Goal: Use online tool/utility

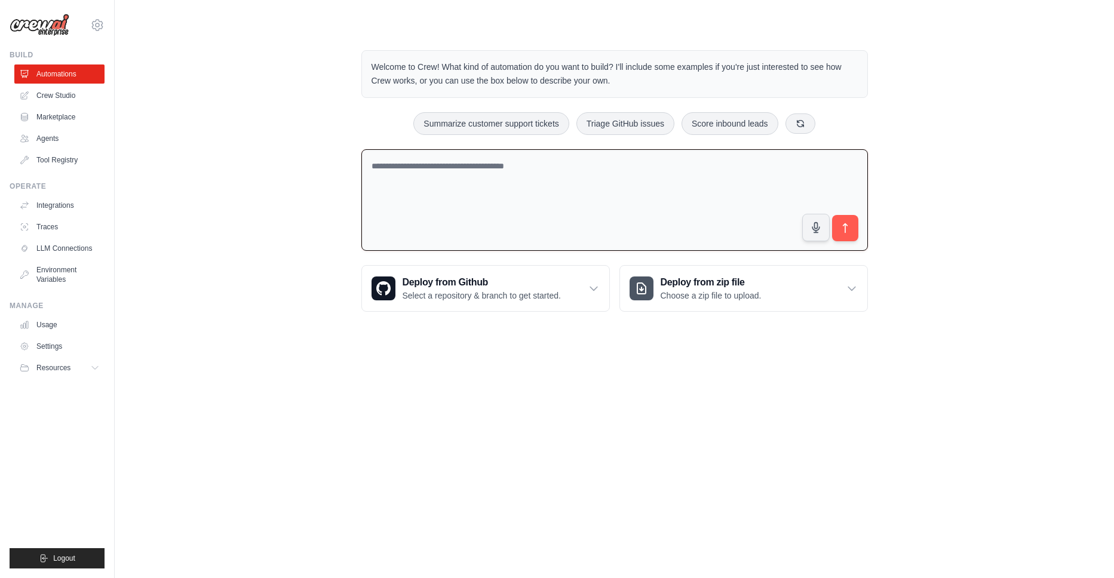
click at [450, 161] on textarea at bounding box center [614, 200] width 506 height 102
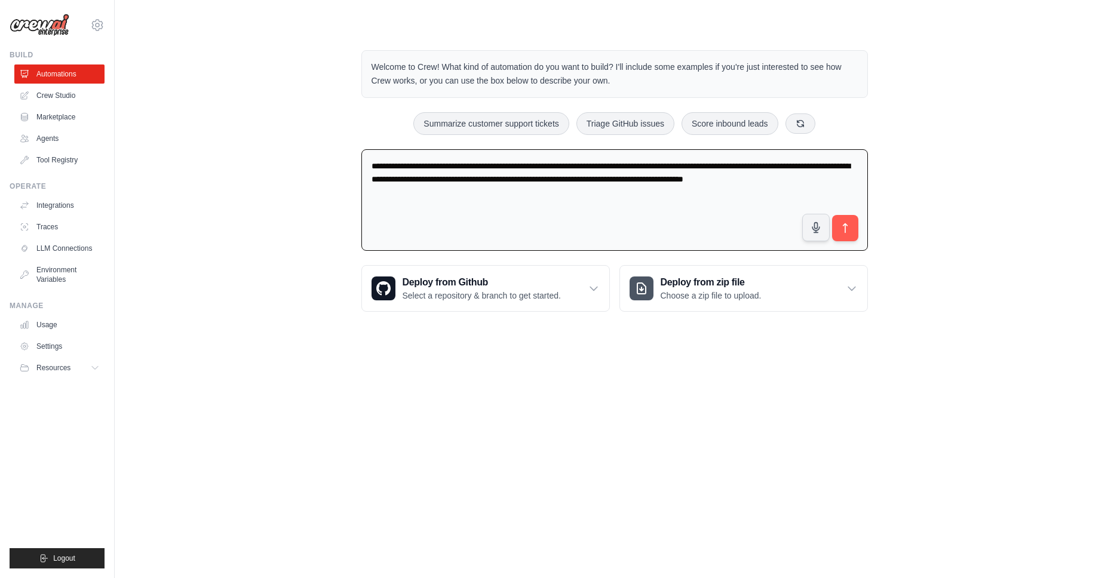
type textarea "**********"
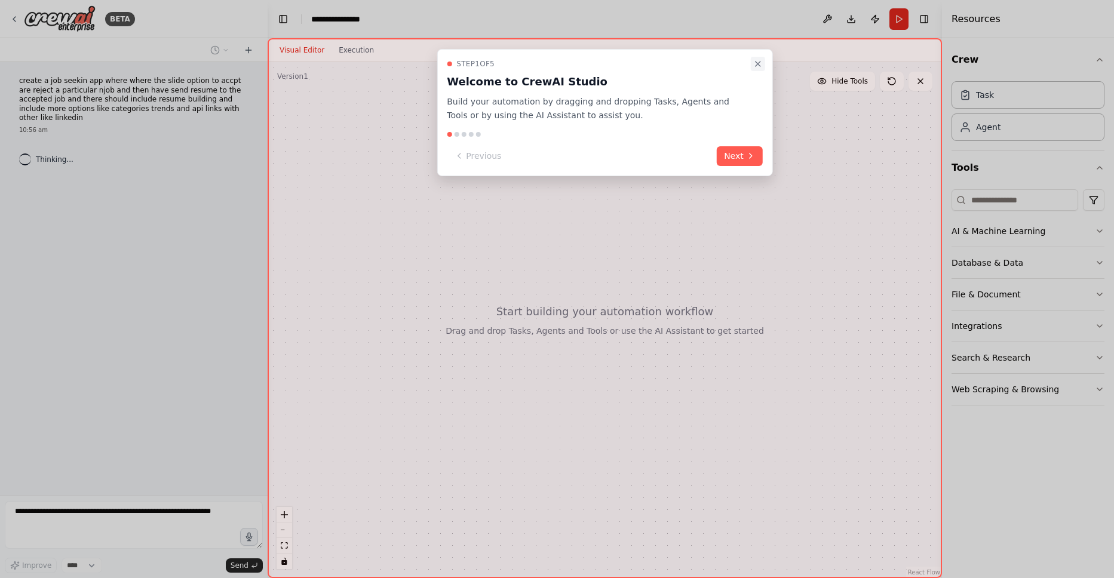
click at [763, 59] on button "Close walkthrough" at bounding box center [758, 64] width 14 height 14
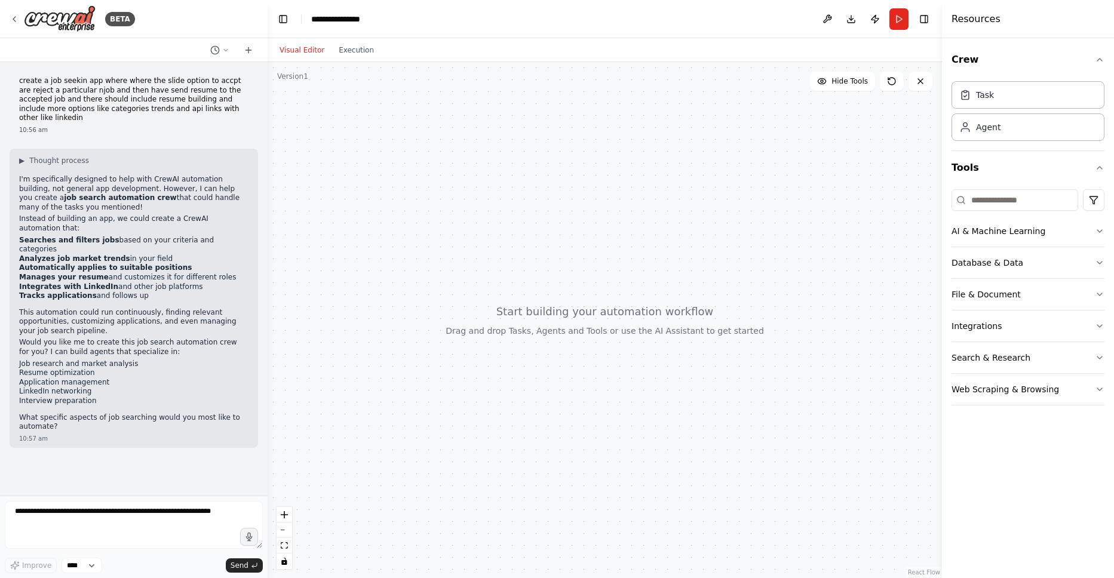
click at [164, 99] on p "create a job seekin app where where the slide option to accpt are reject a part…" at bounding box center [133, 99] width 229 height 47
drag, startPoint x: 164, startPoint y: 99, endPoint x: 116, endPoint y: 90, distance: 48.7
click at [116, 90] on p "create a job seekin app where where the slide option to accpt are reject a part…" at bounding box center [133, 99] width 229 height 47
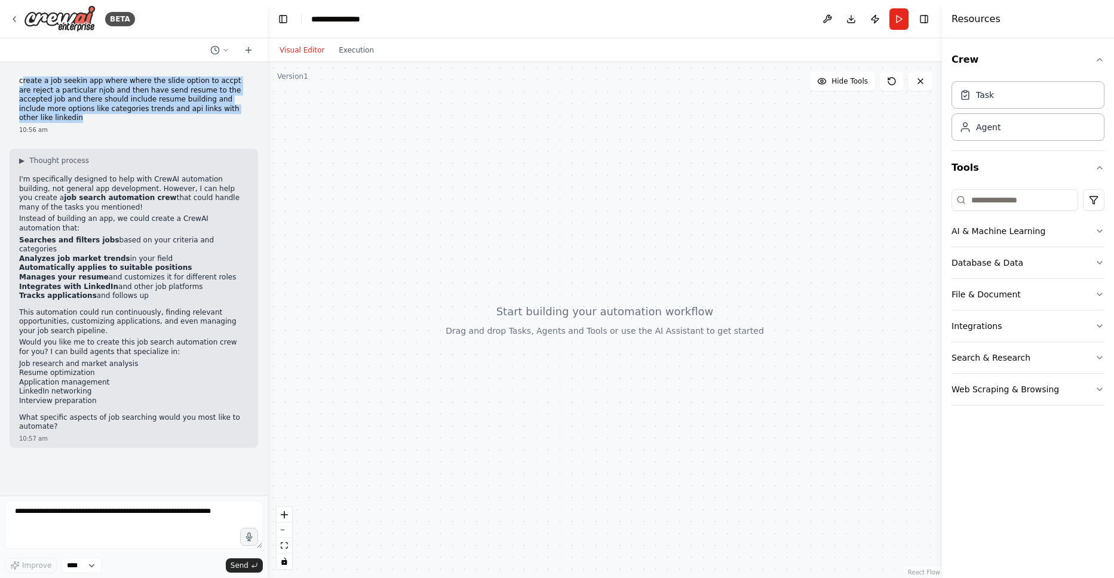
drag, startPoint x: 21, startPoint y: 79, endPoint x: 207, endPoint y: 112, distance: 188.6
click at [207, 112] on p "create a job seekin app where where the slide option to accpt are reject a part…" at bounding box center [133, 99] width 229 height 47
copy p "reate a job seekin app where where the slide option to accpt are reject a parti…"
